Goal: Task Accomplishment & Management: Manage account settings

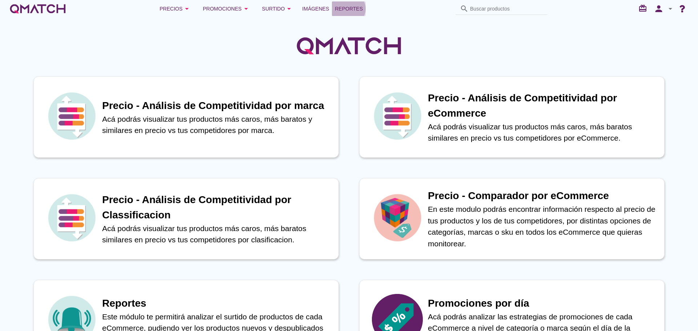
click at [349, 10] on span "Reportes" at bounding box center [349, 8] width 28 height 9
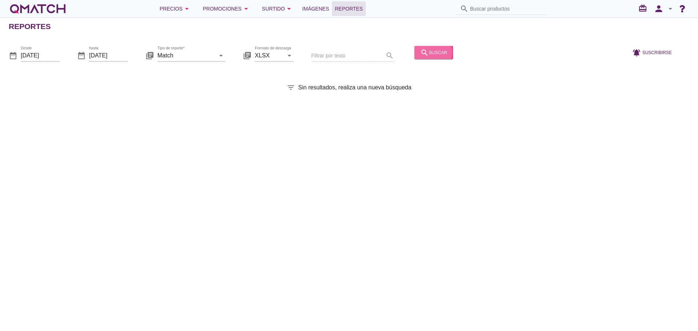
click at [420, 56] on icon "search" at bounding box center [424, 52] width 9 height 9
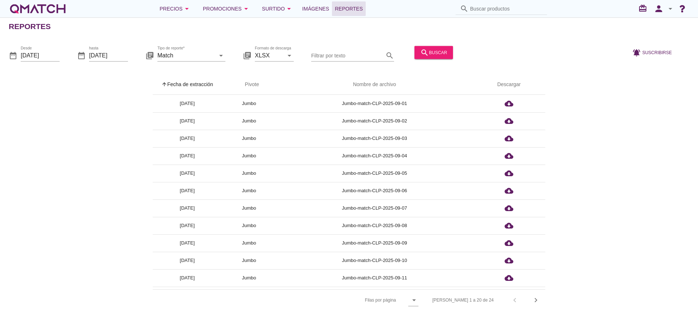
click at [184, 85] on th "arrow_upward Fecha de extracción" at bounding box center [187, 85] width 69 height 20
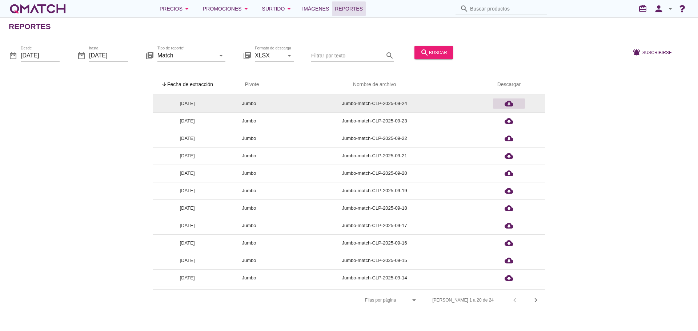
click at [505, 99] on icon "cloud_download" at bounding box center [509, 103] width 9 height 9
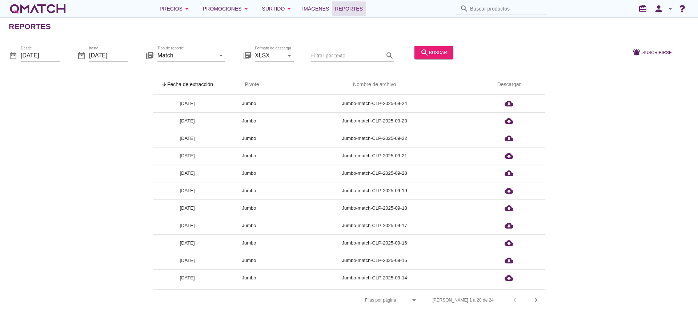
click at [666, 9] on icon "arrow_drop_down" at bounding box center [670, 8] width 9 height 9
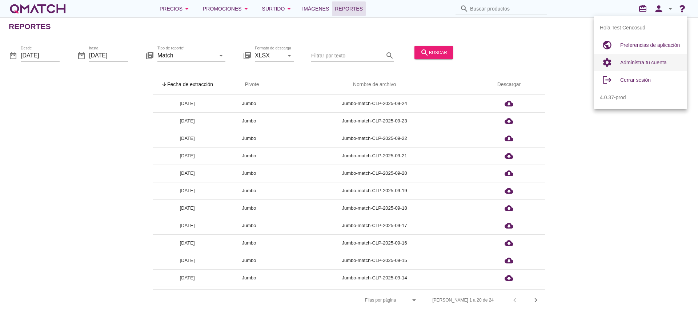
click at [642, 63] on span "Administra tu cuenta" at bounding box center [643, 63] width 47 height 6
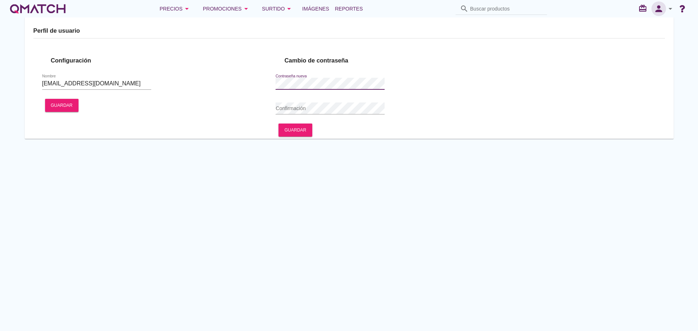
type input "Test Cencosud"
click at [656, 10] on icon "person" at bounding box center [658, 9] width 15 height 10
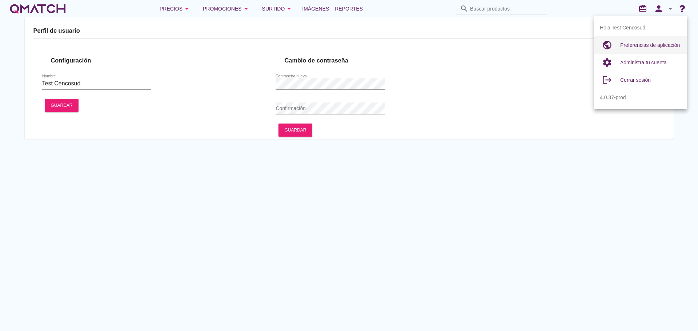
click at [632, 46] on span "Preferencias de aplicación" at bounding box center [650, 45] width 60 height 6
radio input "true"
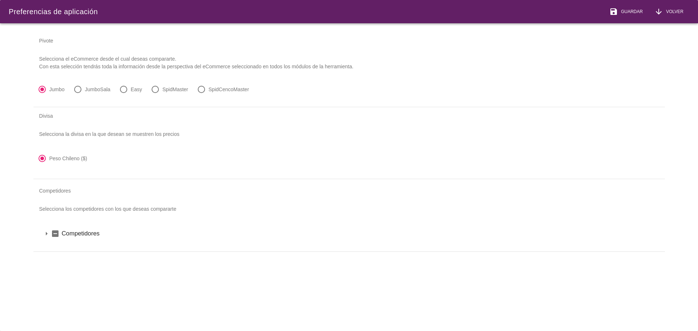
click at [54, 237] on icon "indeterminate_check_box" at bounding box center [55, 233] width 9 height 9
click at [53, 237] on icon "check_box" at bounding box center [55, 233] width 9 height 9
click at [54, 237] on icon "check_box_outline_blank" at bounding box center [55, 233] width 9 height 9
click at [45, 236] on icon "arrow_drop_down" at bounding box center [46, 233] width 9 height 9
click at [56, 246] on icon "arrow_drop_down" at bounding box center [56, 246] width 9 height 9
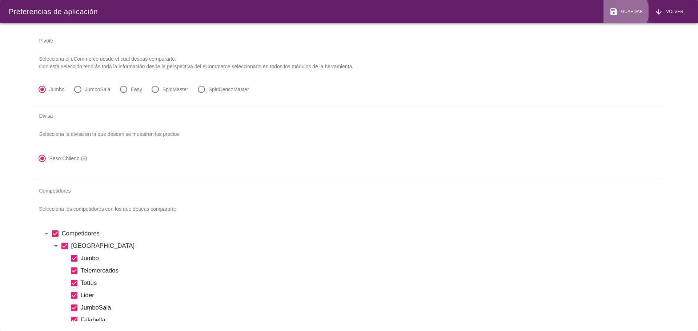
click at [632, 11] on span "Guardar" at bounding box center [630, 11] width 25 height 7
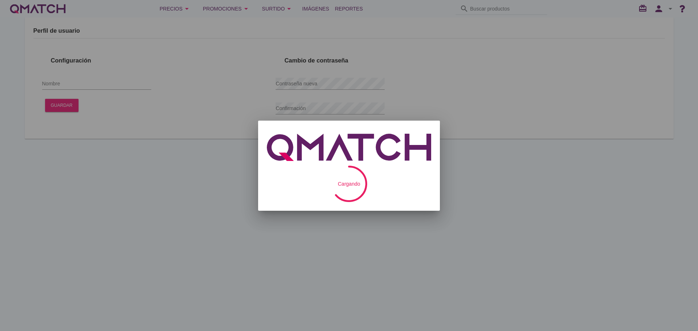
type input "Test Cencosud"
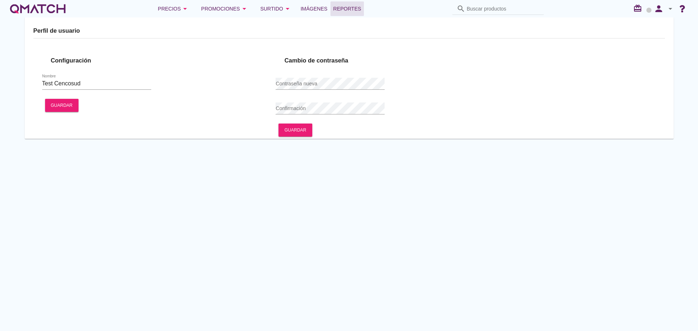
click at [333, 8] on span "Reportes" at bounding box center [347, 8] width 28 height 9
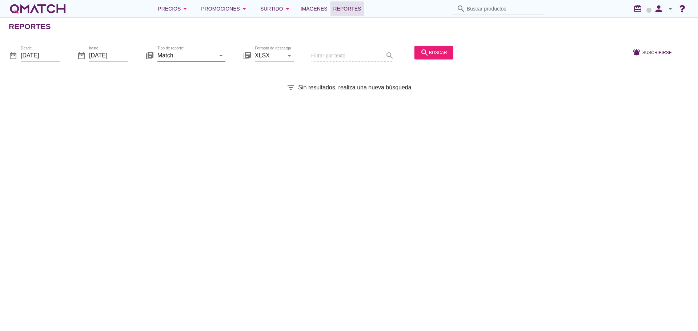
click at [214, 60] on input "Match" at bounding box center [186, 55] width 58 height 12
drag, startPoint x: 343, startPoint y: 130, endPoint x: 361, endPoint y: 110, distance: 27.3
click at [343, 130] on div "Reportes date_range Desde [DATE] date_range hasta [DATE] library_books Tipo de …" at bounding box center [349, 174] width 698 height 314
click at [432, 50] on div "search buscar" at bounding box center [433, 52] width 27 height 9
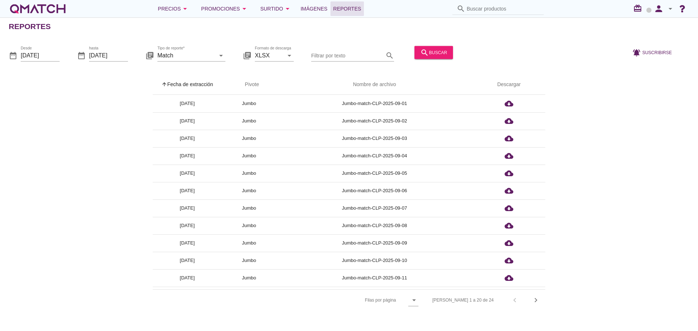
click at [190, 87] on th "arrow_upward Fecha de extracción" at bounding box center [187, 85] width 69 height 20
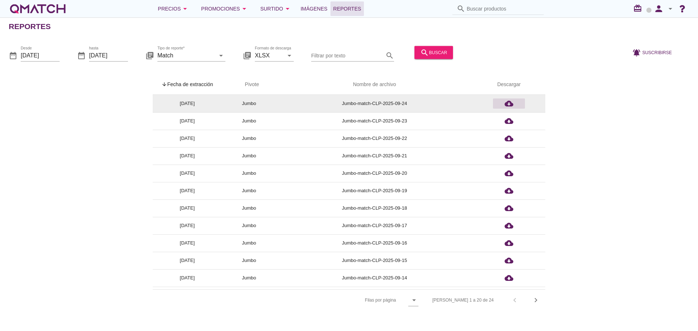
click at [508, 105] on icon "cloud_download" at bounding box center [509, 103] width 9 height 9
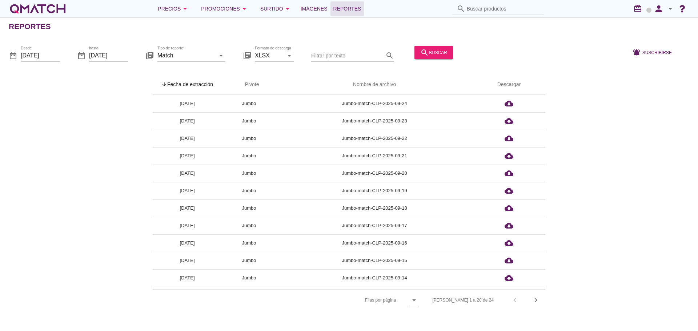
click at [182, 84] on th "arrow_upward Fecha de extracción" at bounding box center [187, 85] width 69 height 20
click at [184, 84] on th "arrow_upward Fecha de extracción" at bounding box center [187, 85] width 69 height 20
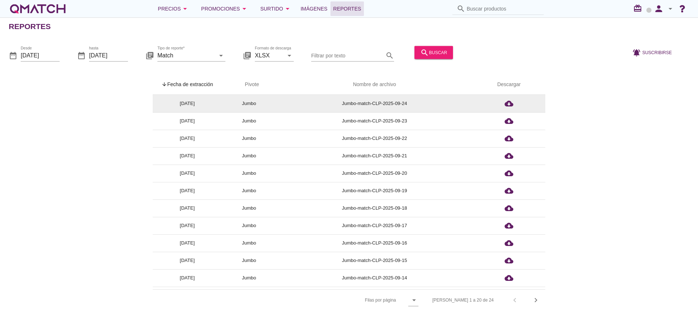
click at [195, 100] on td "[DATE]" at bounding box center [187, 103] width 69 height 17
click at [511, 106] on icon "cloud_download" at bounding box center [509, 103] width 9 height 9
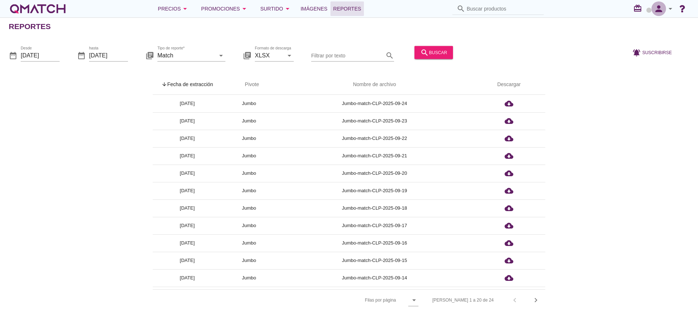
click at [663, 9] on icon "person" at bounding box center [658, 9] width 15 height 10
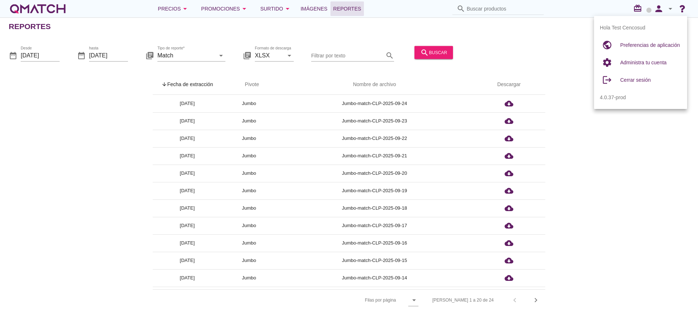
click at [548, 53] on div at bounding box center [540, 56] width 168 height 25
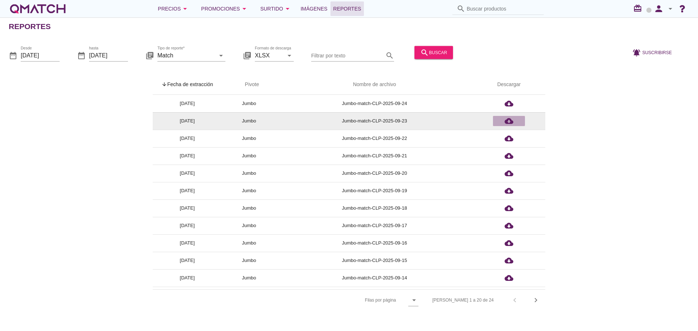
click at [509, 122] on icon "cloud_download" at bounding box center [509, 121] width 9 height 9
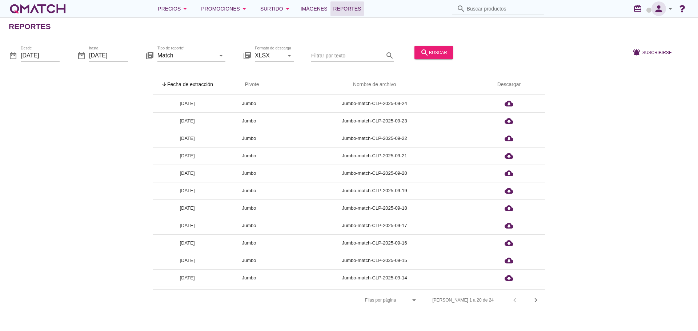
click at [658, 13] on icon "person" at bounding box center [658, 9] width 15 height 10
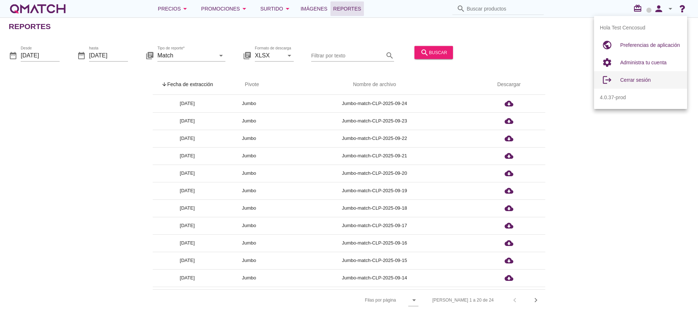
click at [638, 82] on span "Cerrar sesión" at bounding box center [635, 80] width 31 height 6
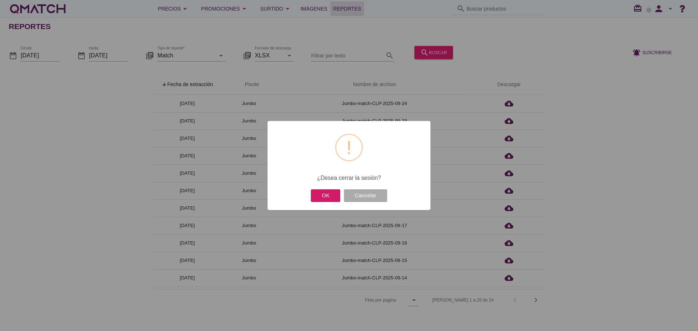
click at [333, 197] on button "OK" at bounding box center [325, 195] width 29 height 13
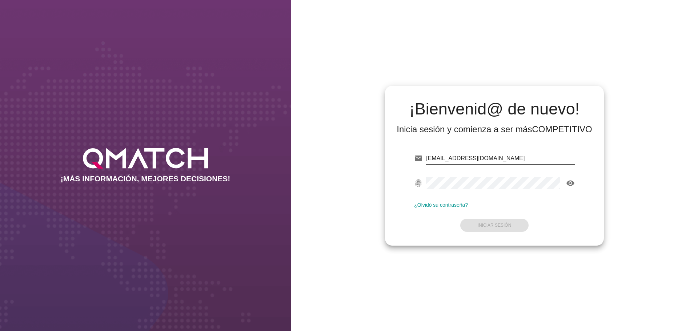
click at [513, 154] on input "test@test.cencosud.cl" at bounding box center [500, 159] width 149 height 12
type input "test@test.cencosud.com.co"
click at [493, 224] on strong "Iniciar Sesión" at bounding box center [495, 225] width 34 height 5
